Goal: Transaction & Acquisition: Purchase product/service

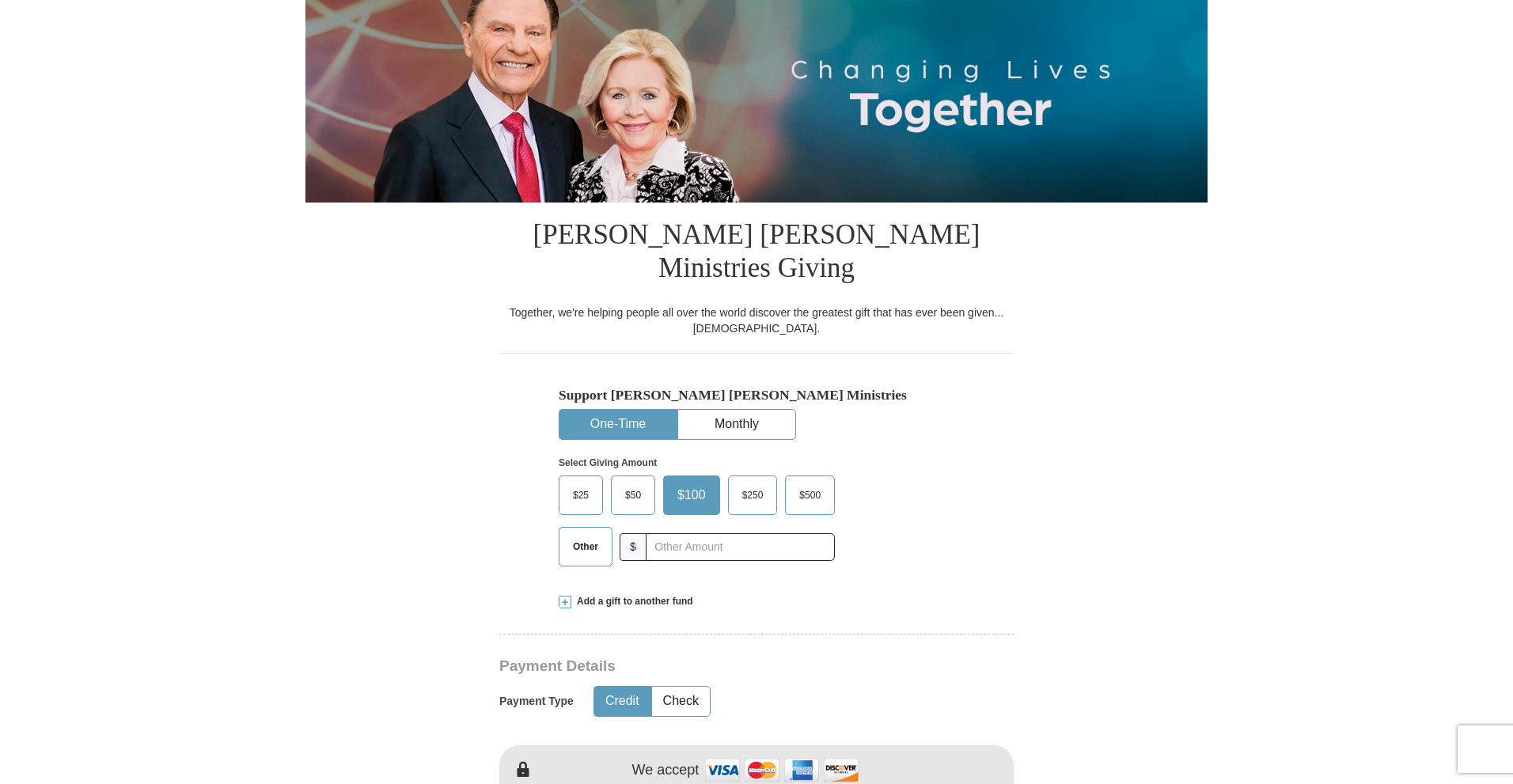
scroll to position [237, 0]
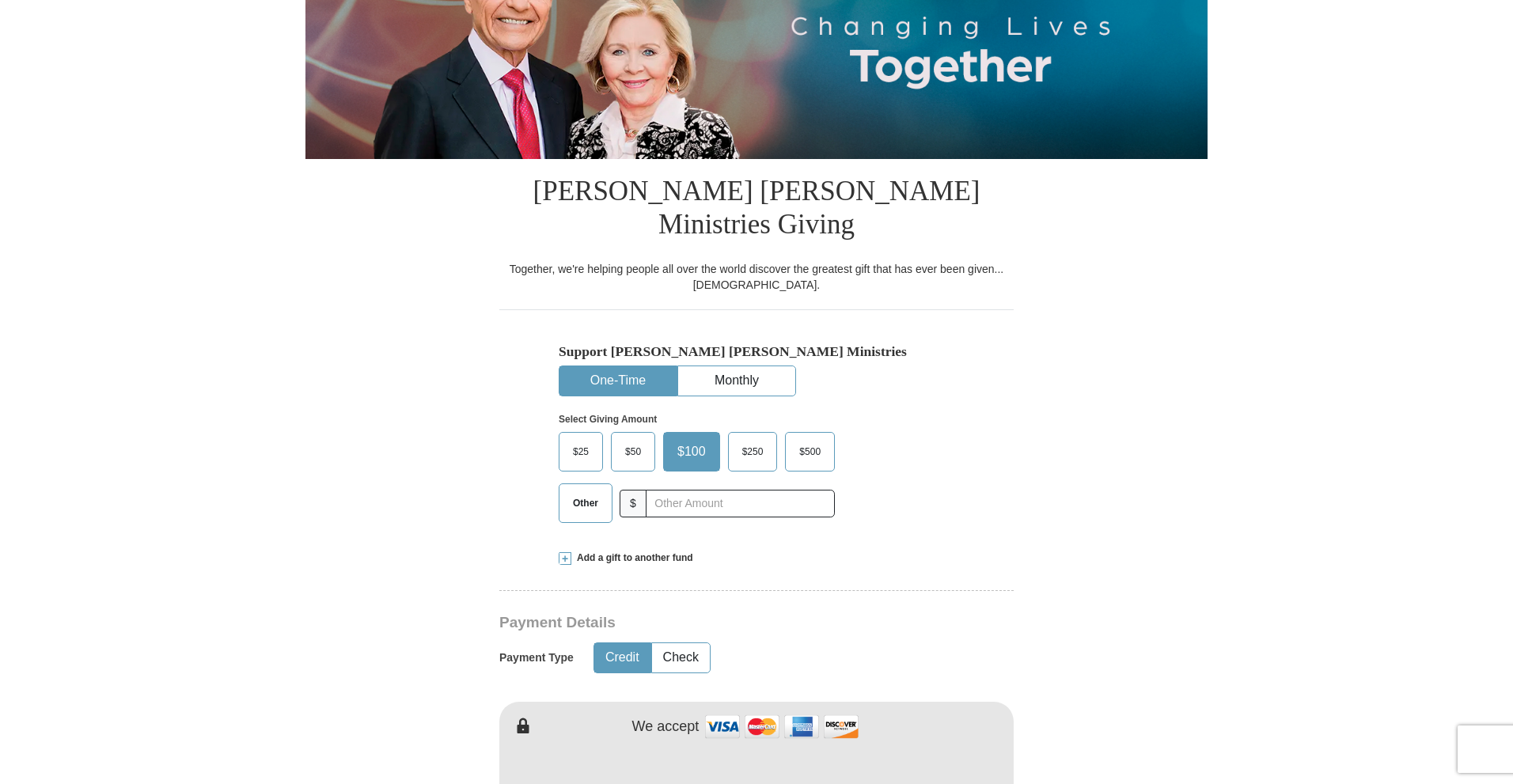
click at [583, 491] on span "Other" at bounding box center [585, 503] width 41 height 24
click at [0, 0] on input "Other" at bounding box center [0, 0] width 0 height 0
click at [685, 489] on input "text" at bounding box center [740, 503] width 176 height 28
type input "30"
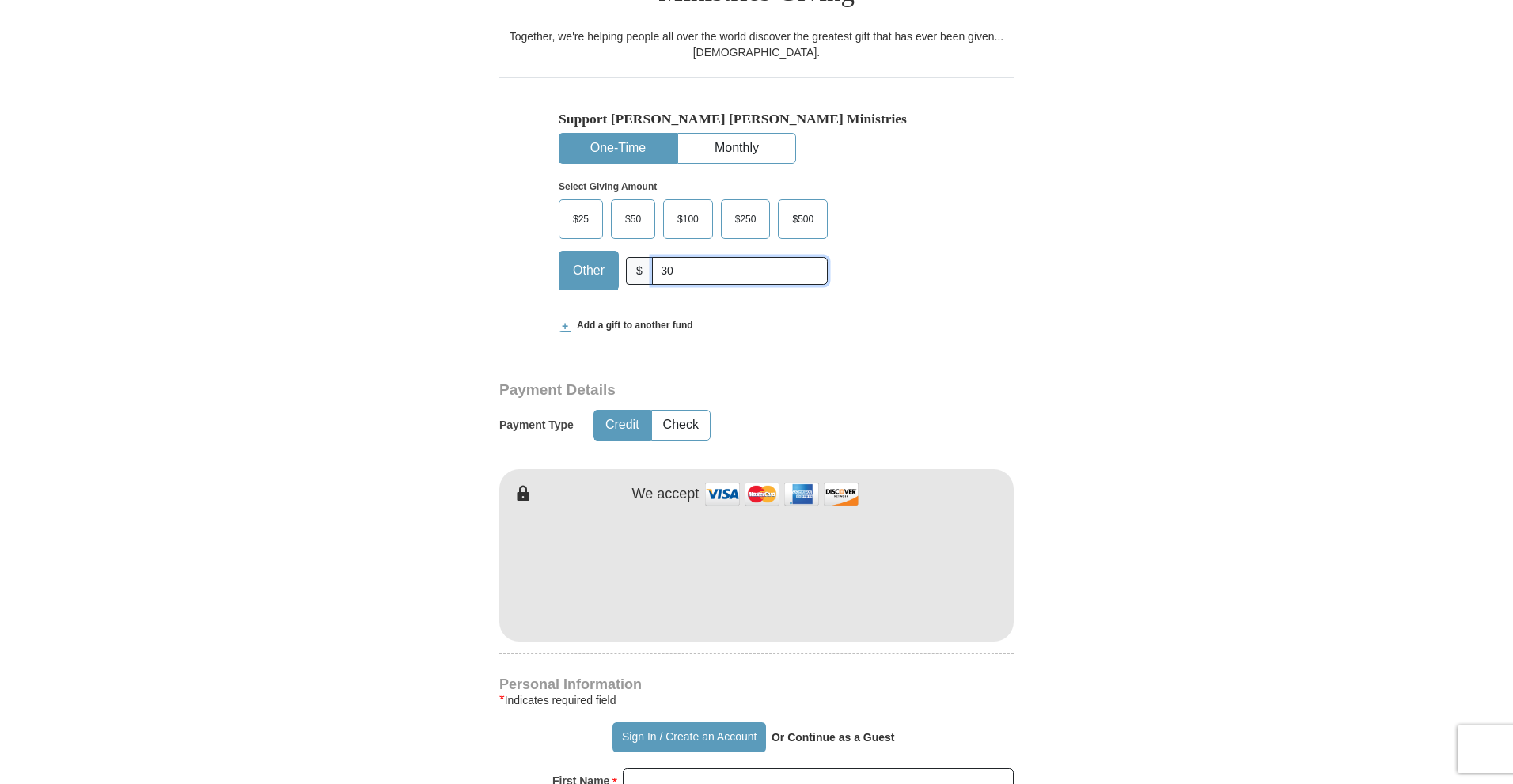
scroll to position [474, 0]
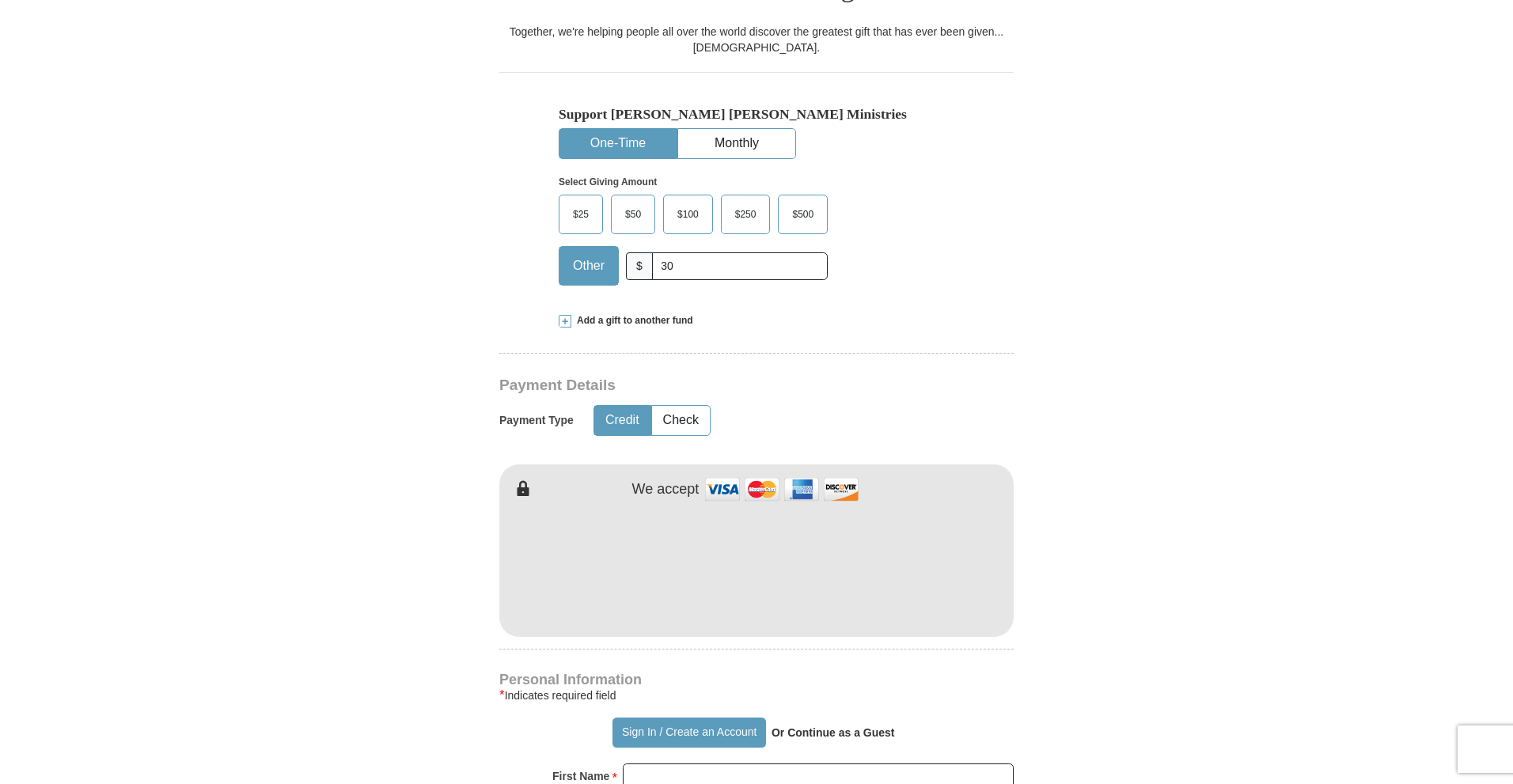
click at [355, 596] on form "Already have an account? Sign in for faster giving. Don't have an account? Crea…" at bounding box center [756, 581] width 903 height 1984
click at [400, 482] on form "Already have an account? Sign in for faster giving. Don't have an account? Crea…" at bounding box center [756, 581] width 903 height 1984
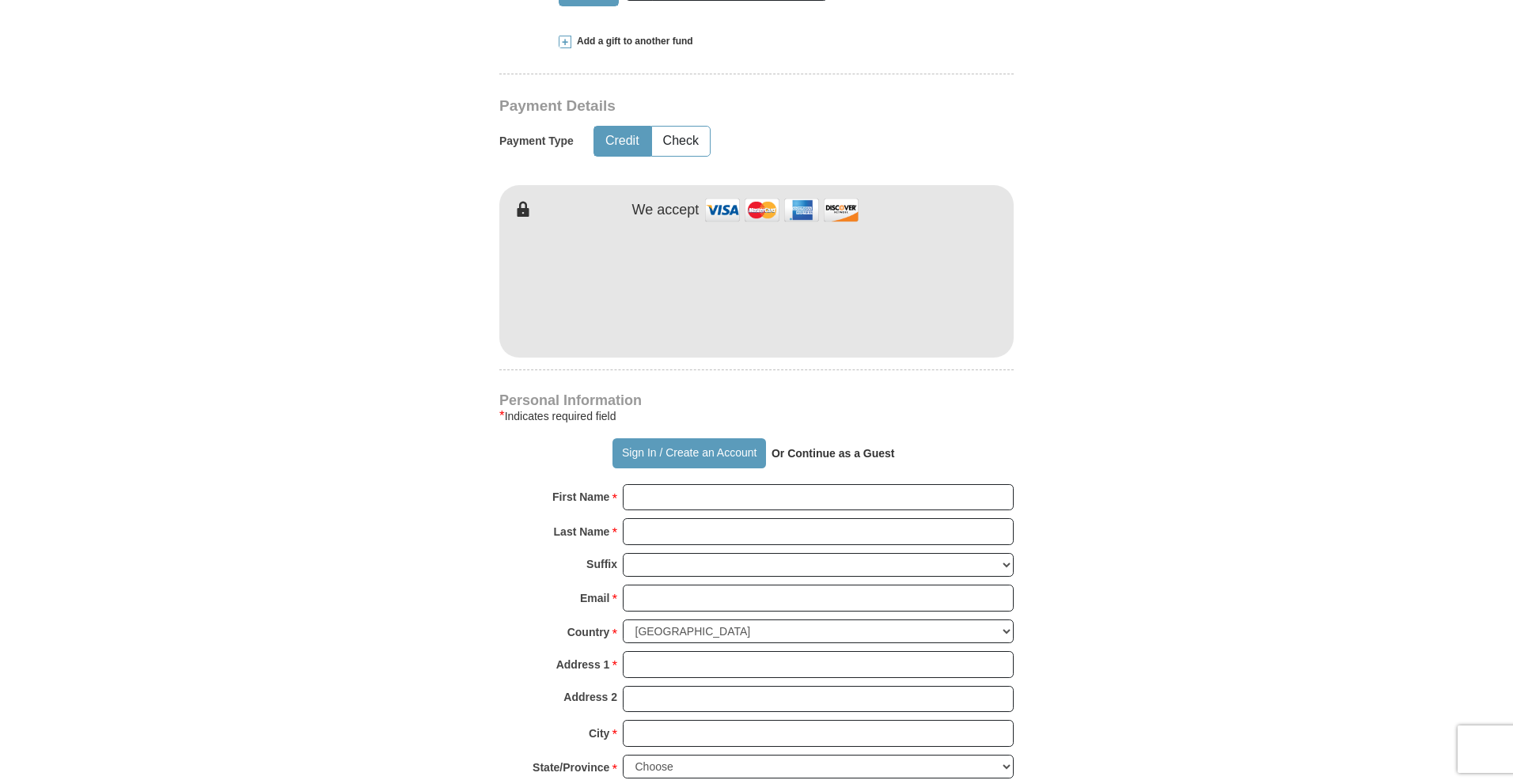
scroll to position [791, 0]
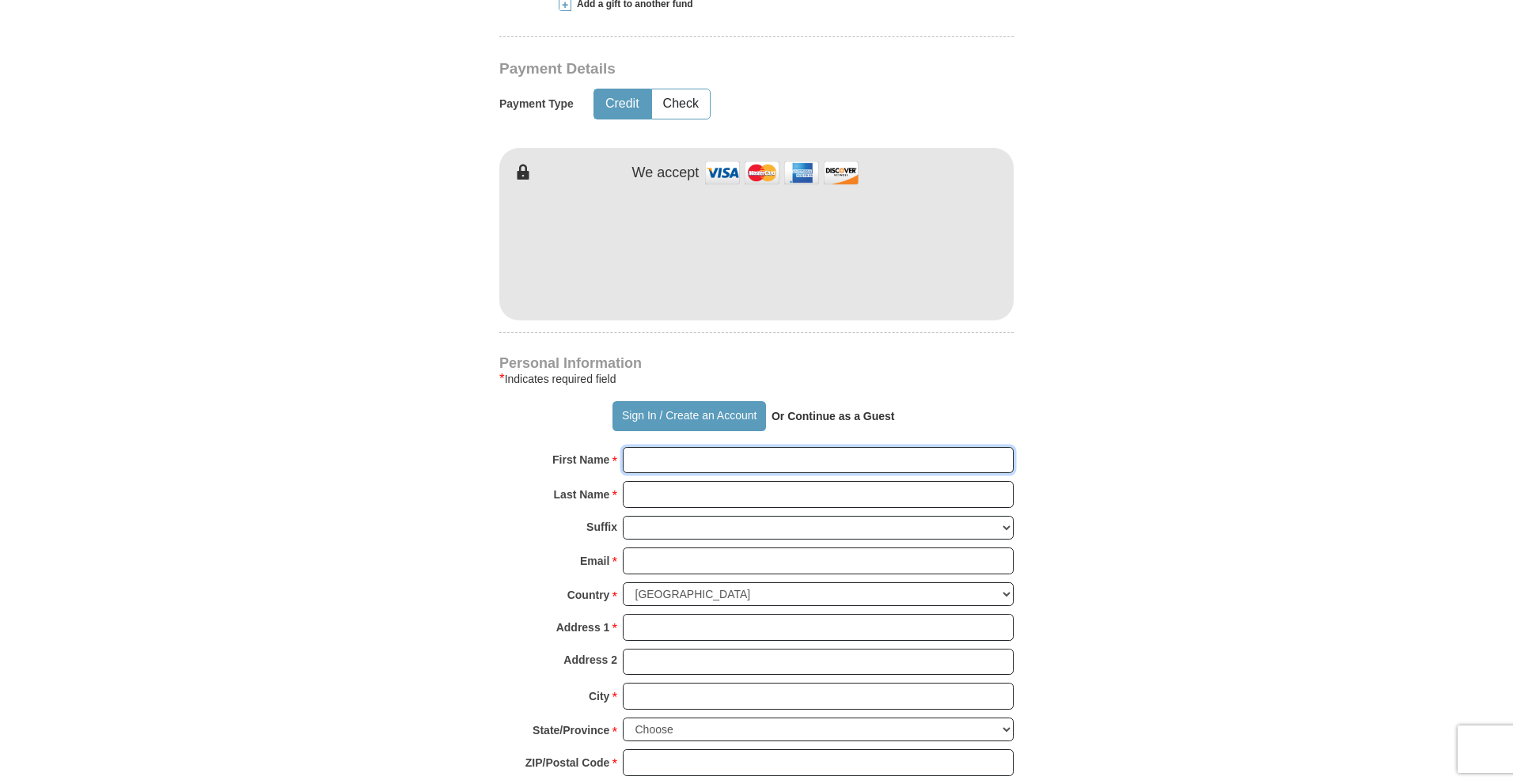
click at [675, 447] on input "First Name *" at bounding box center [818, 461] width 391 height 27
type input "[PERSON_NAME]"
click at [708, 481] on input "Last Name *" at bounding box center [818, 495] width 391 height 27
type input "[PERSON_NAME]"
click at [702, 548] on input "Email *" at bounding box center [818, 561] width 391 height 27
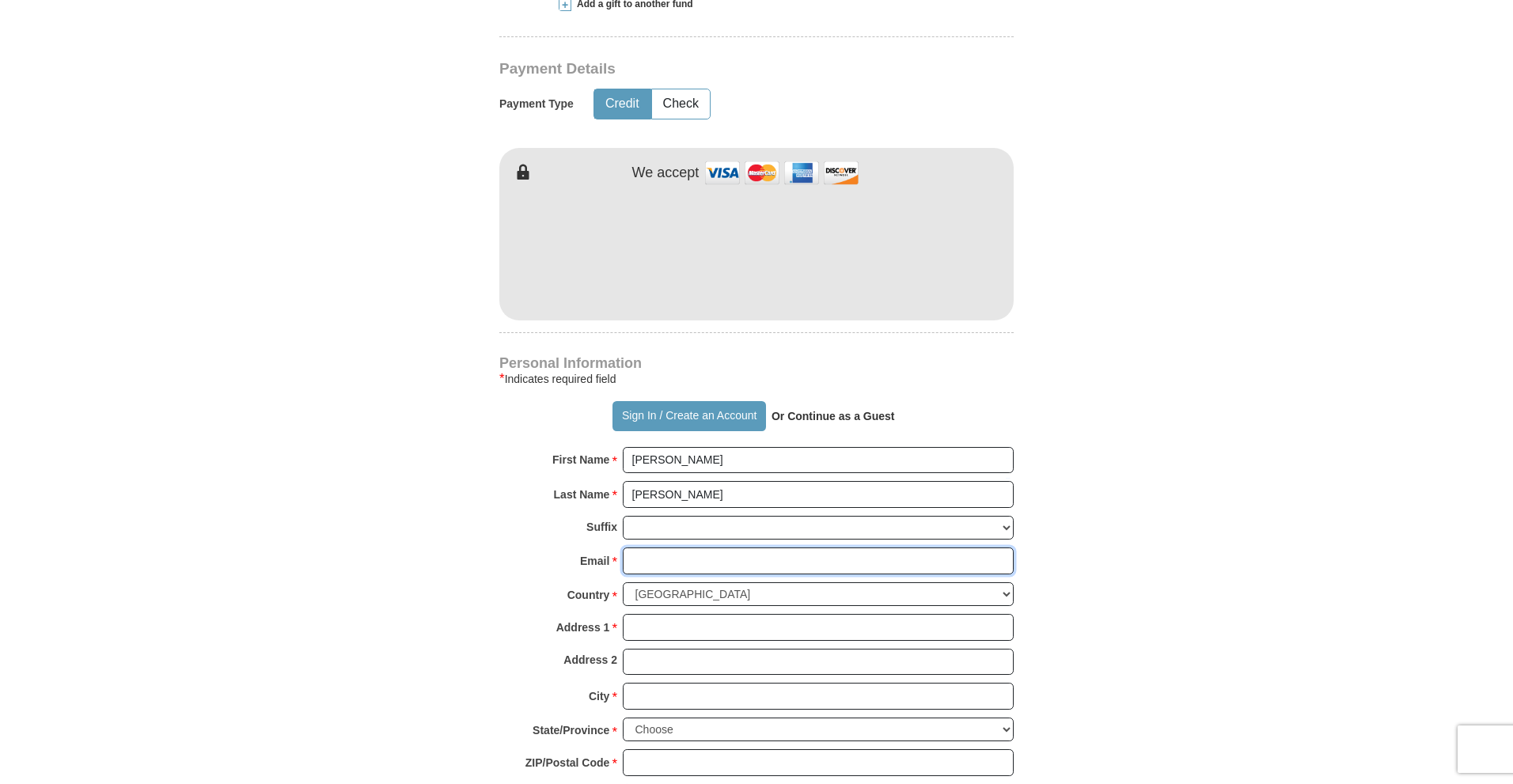
type input "[PERSON_NAME][EMAIL_ADDRESS][PERSON_NAME][DOMAIN_NAME]"
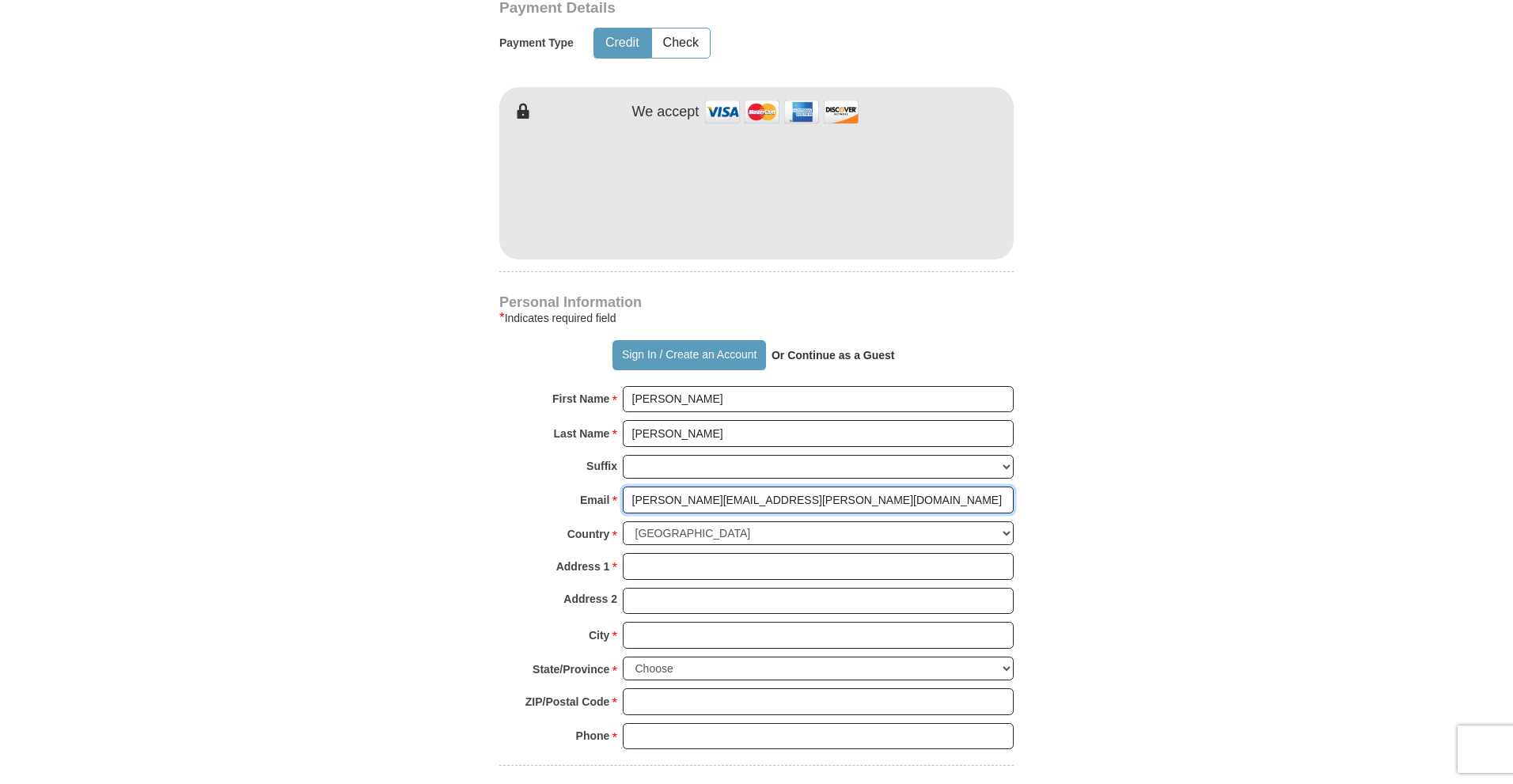
scroll to position [949, 0]
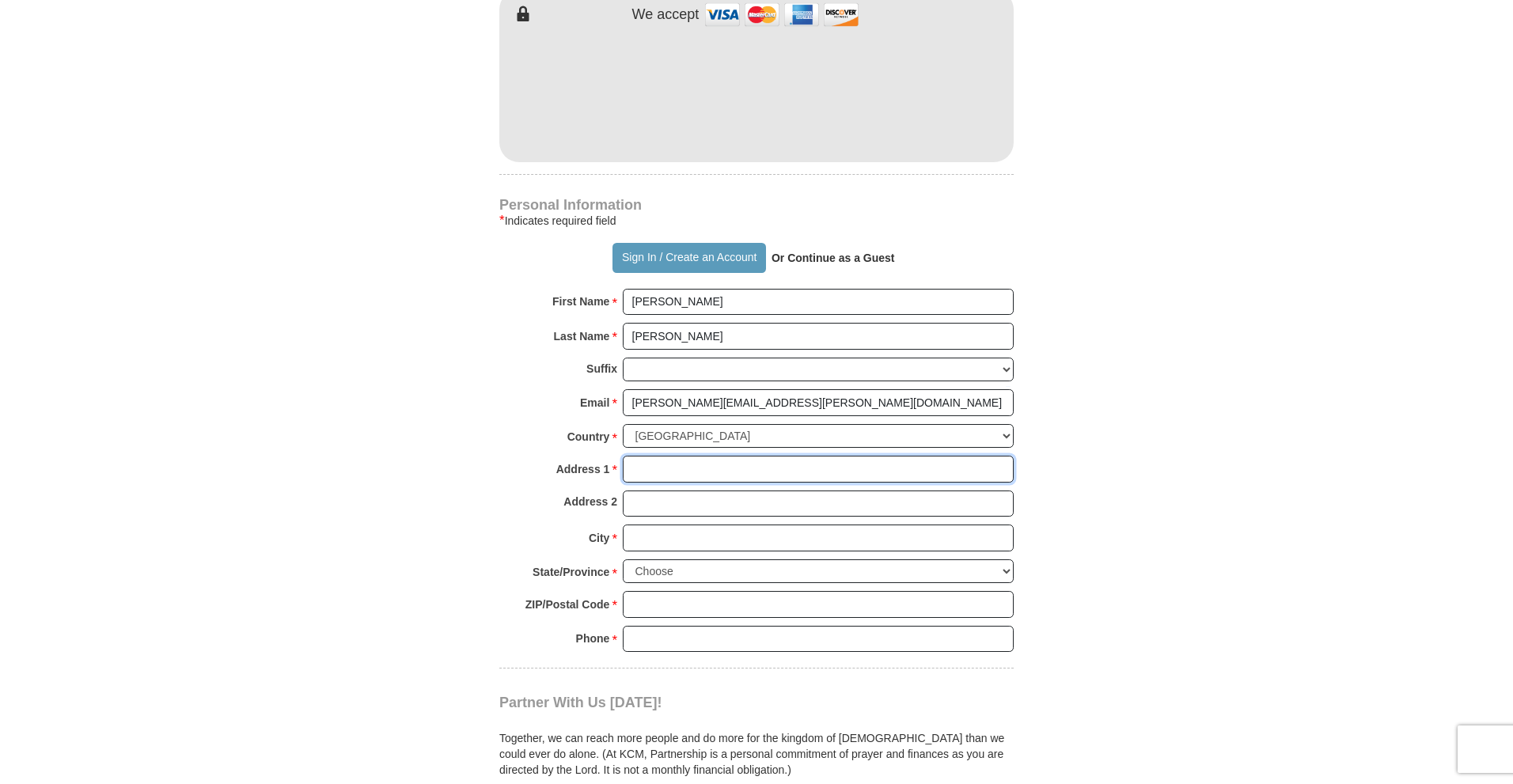
click at [659, 456] on input "Address 1 *" at bounding box center [818, 469] width 391 height 27
type input "296 CR 218"
click at [700, 525] on input "City *" at bounding box center [818, 538] width 391 height 27
type input "Corinth"
click at [707, 560] on select "Choose [US_STATE] [US_STATE] [US_STATE] [US_STATE] [US_STATE] Armed Forces Amer…" at bounding box center [818, 571] width 391 height 24
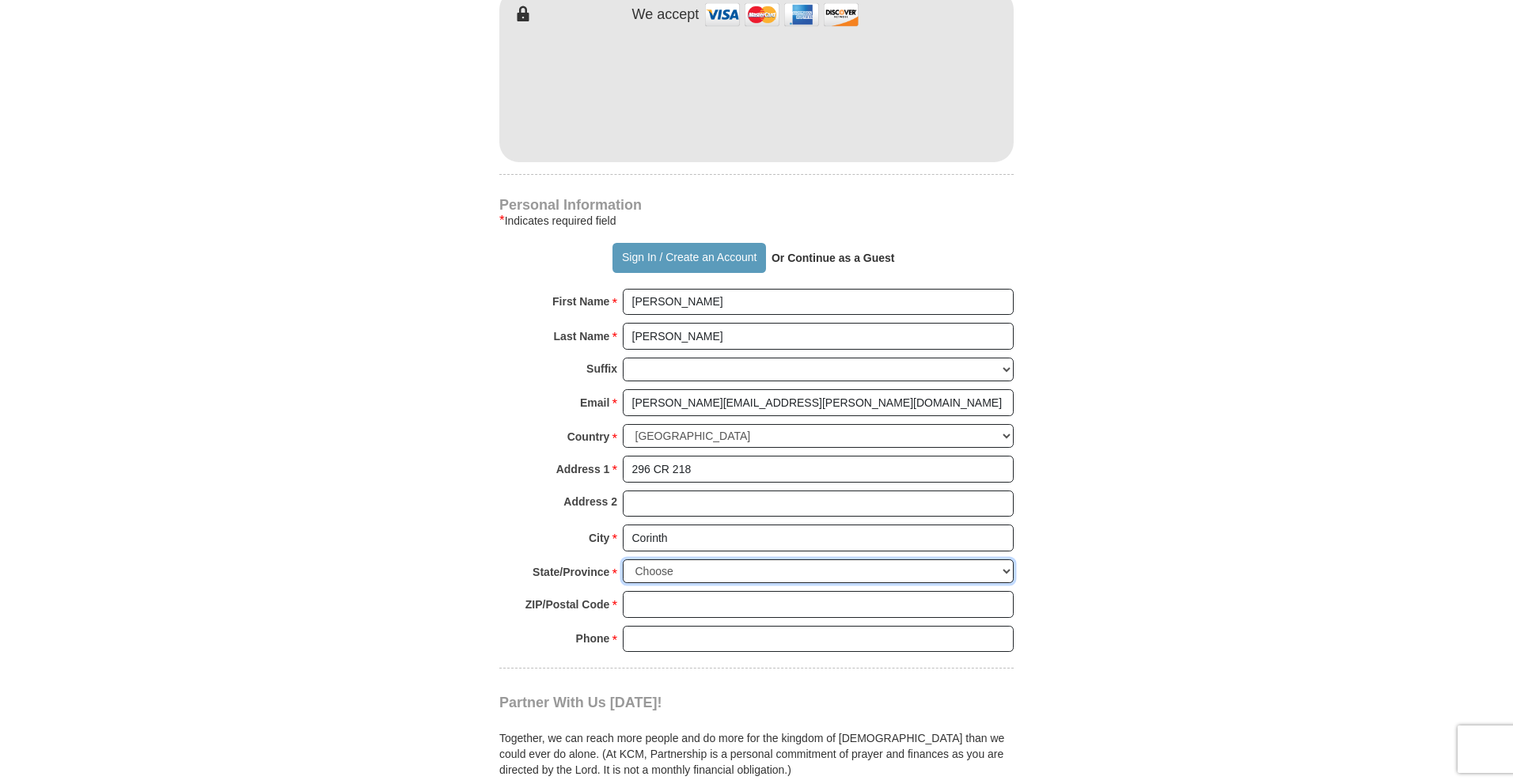
select select "MS"
click at [623, 560] on select "Choose [US_STATE] [US_STATE] [US_STATE] [US_STATE] [US_STATE] Armed Forces Amer…" at bounding box center [818, 571] width 391 height 24
click at [675, 591] on input "ZIP/Postal Code *" at bounding box center [818, 604] width 391 height 27
type input "38834"
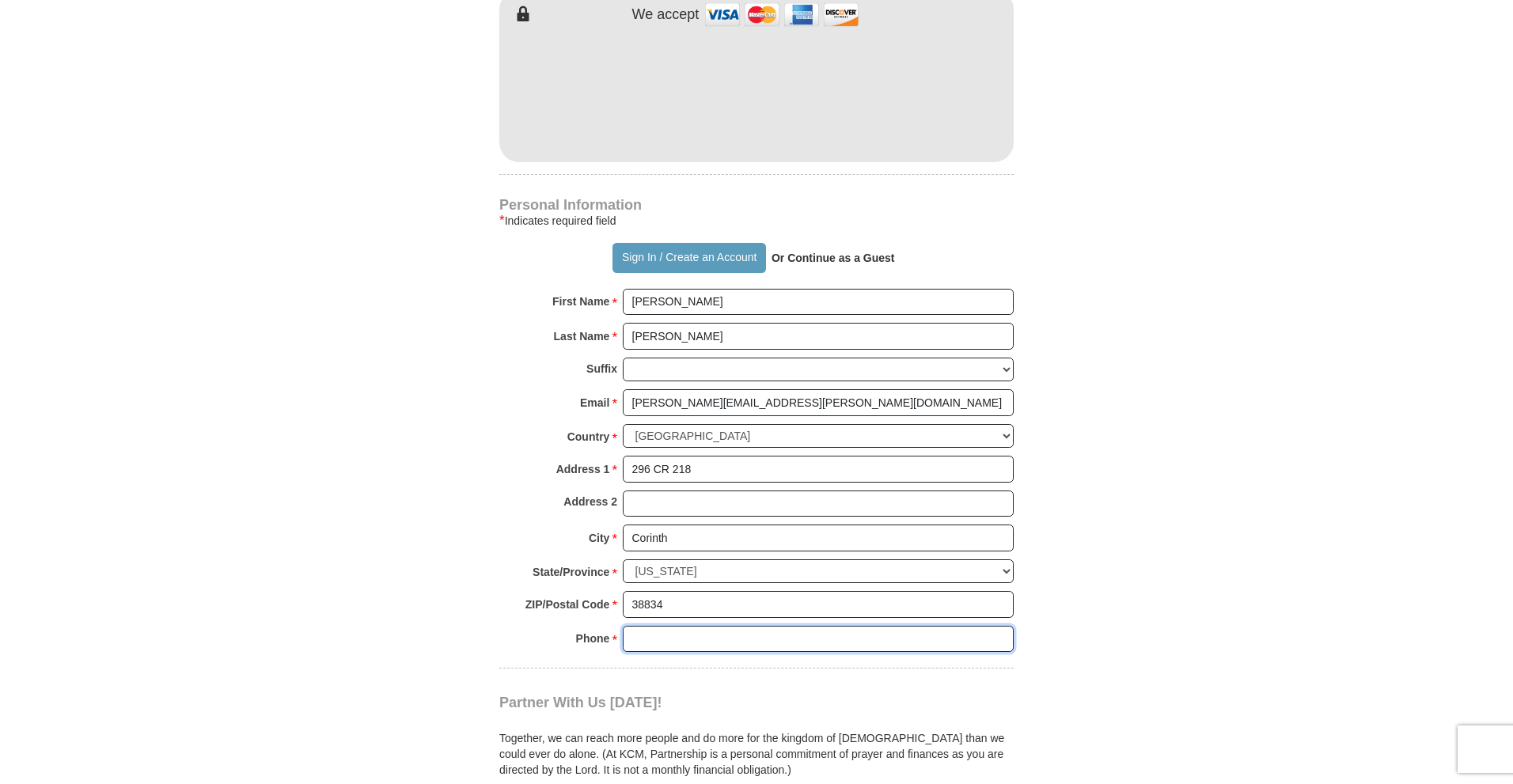
click at [706, 626] on input "Phone * *" at bounding box center [818, 640] width 391 height 27
type input "6014472525"
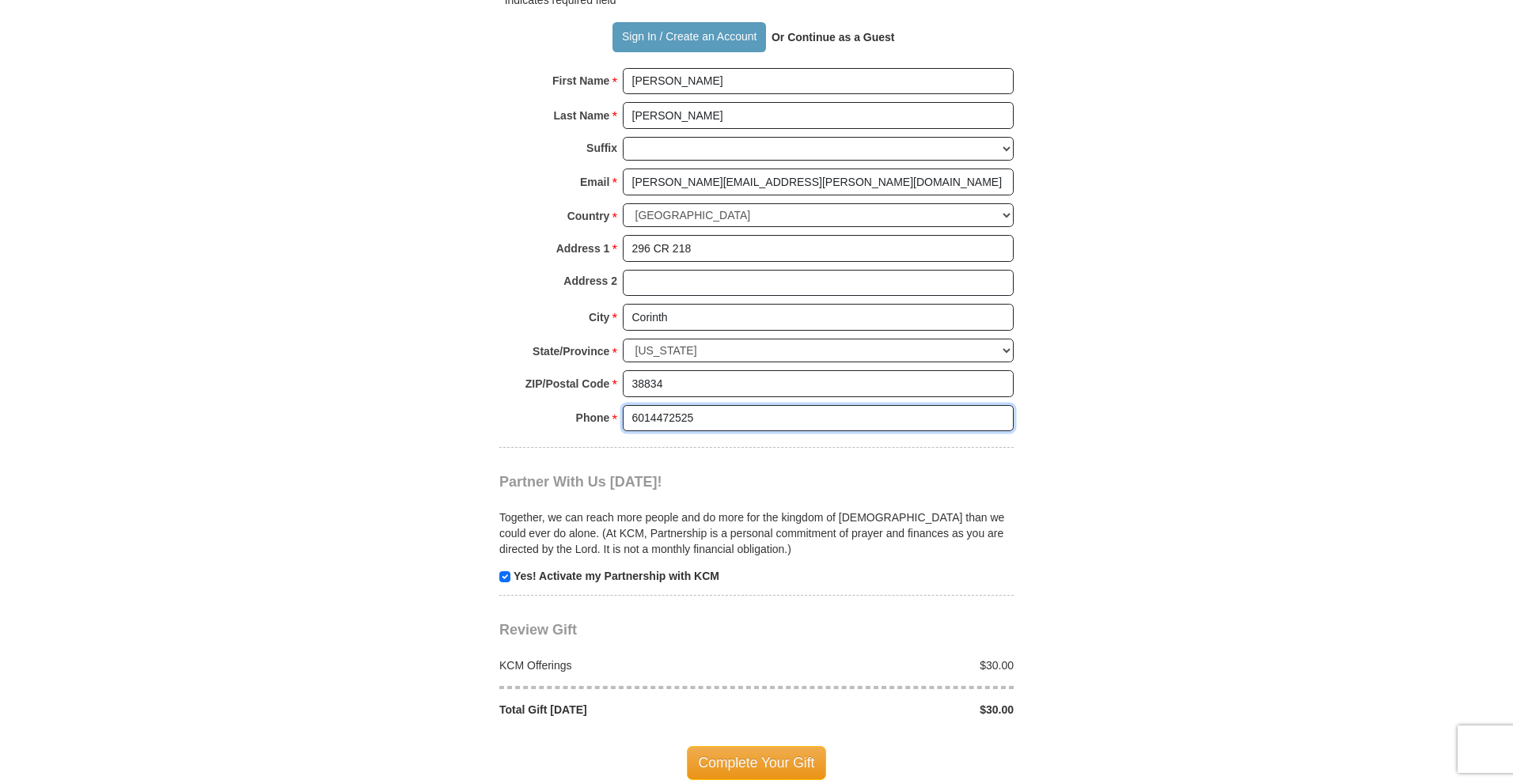
scroll to position [1187, 0]
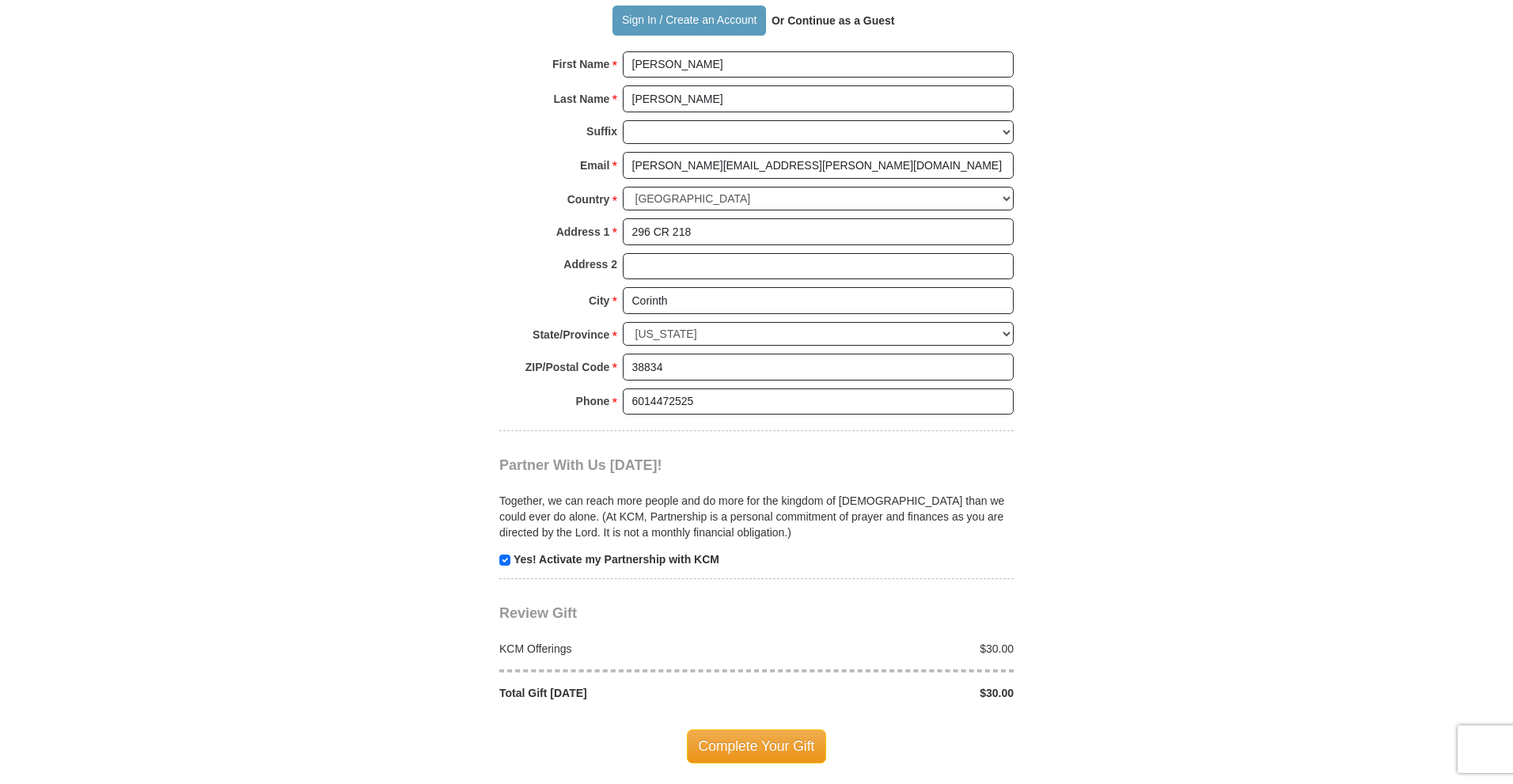
click at [504, 554] on input "checkbox" at bounding box center [505, 560] width 11 height 11
checkbox input "false"
click at [752, 729] on span "Complete Your Gift" at bounding box center [757, 745] width 140 height 33
